Goal: Find contact information: Find contact information

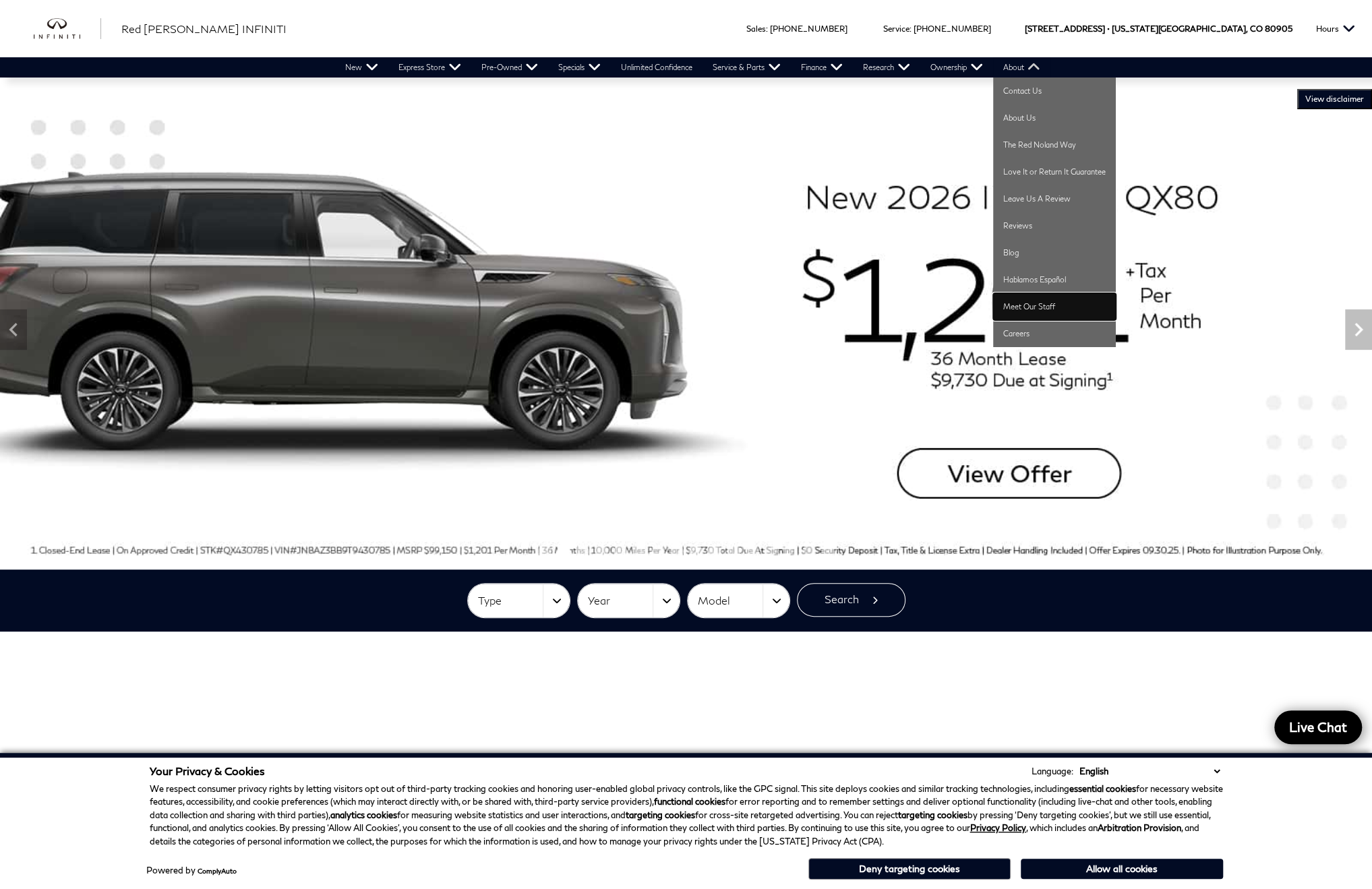
click at [1022, 304] on link "Meet Our Staff" at bounding box center [1054, 307] width 123 height 27
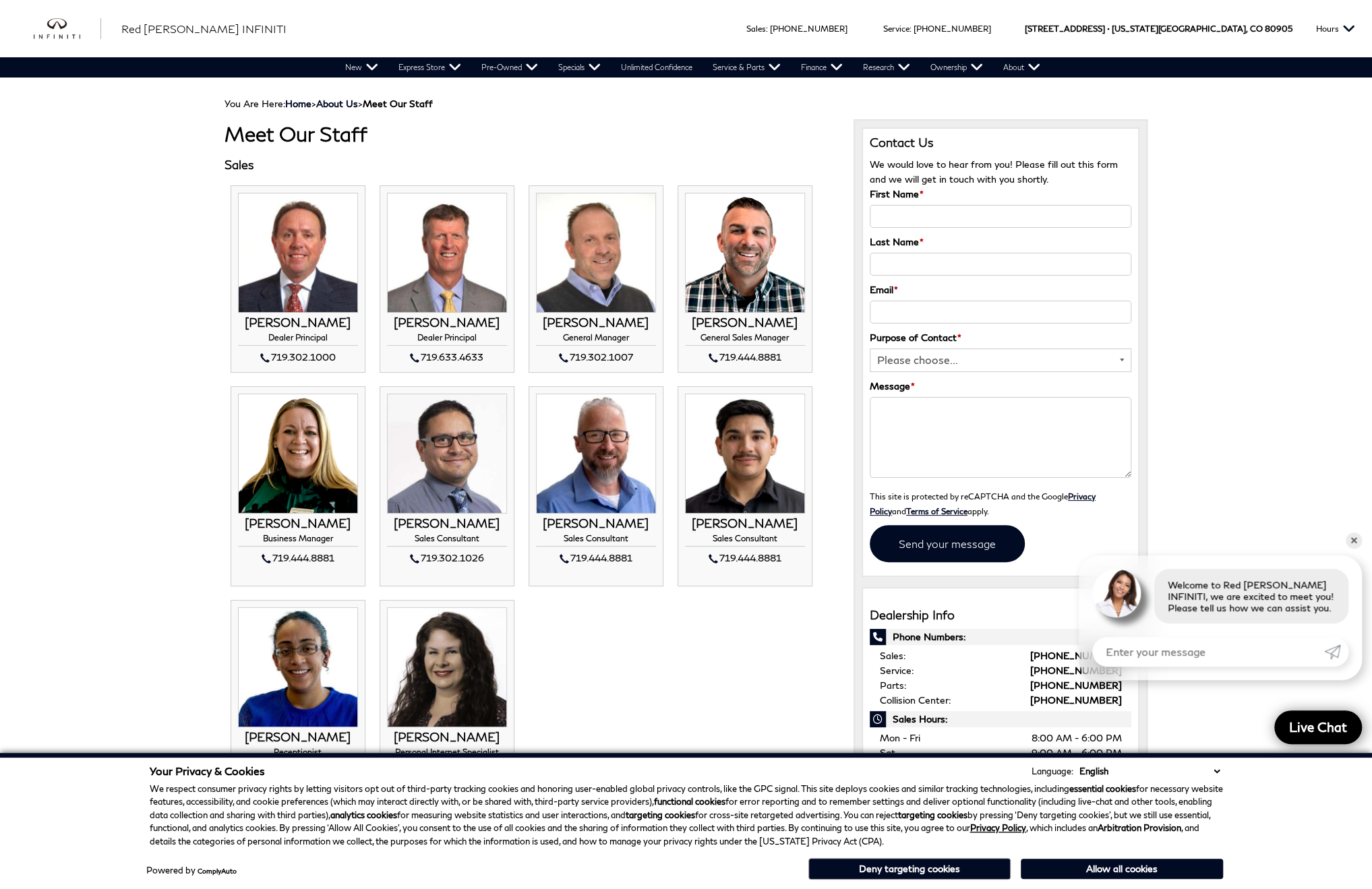
drag, startPoint x: 596, startPoint y: 272, endPoint x: 588, endPoint y: 292, distance: 21.5
click at [596, 272] on img at bounding box center [596, 253] width 120 height 120
click at [582, 343] on h4 "General Manager" at bounding box center [596, 339] width 120 height 13
